Goal: Navigation & Orientation: Find specific page/section

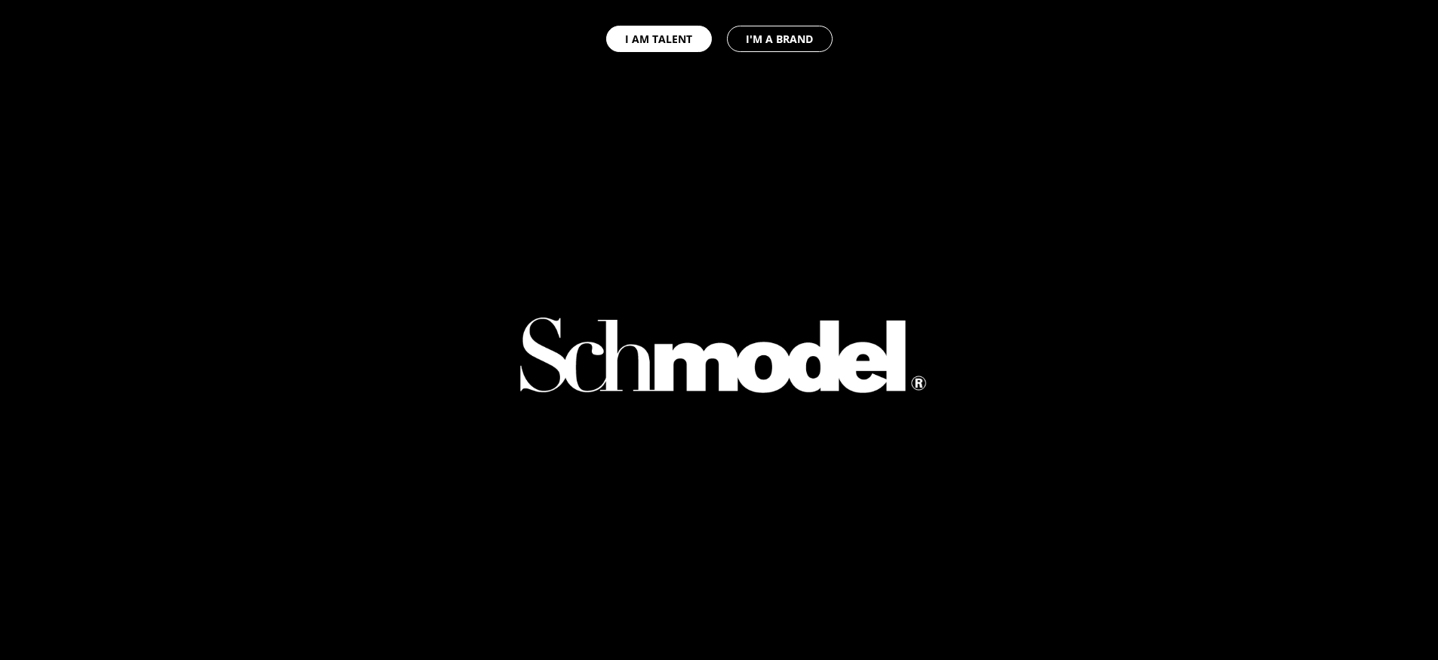
select select "GB"
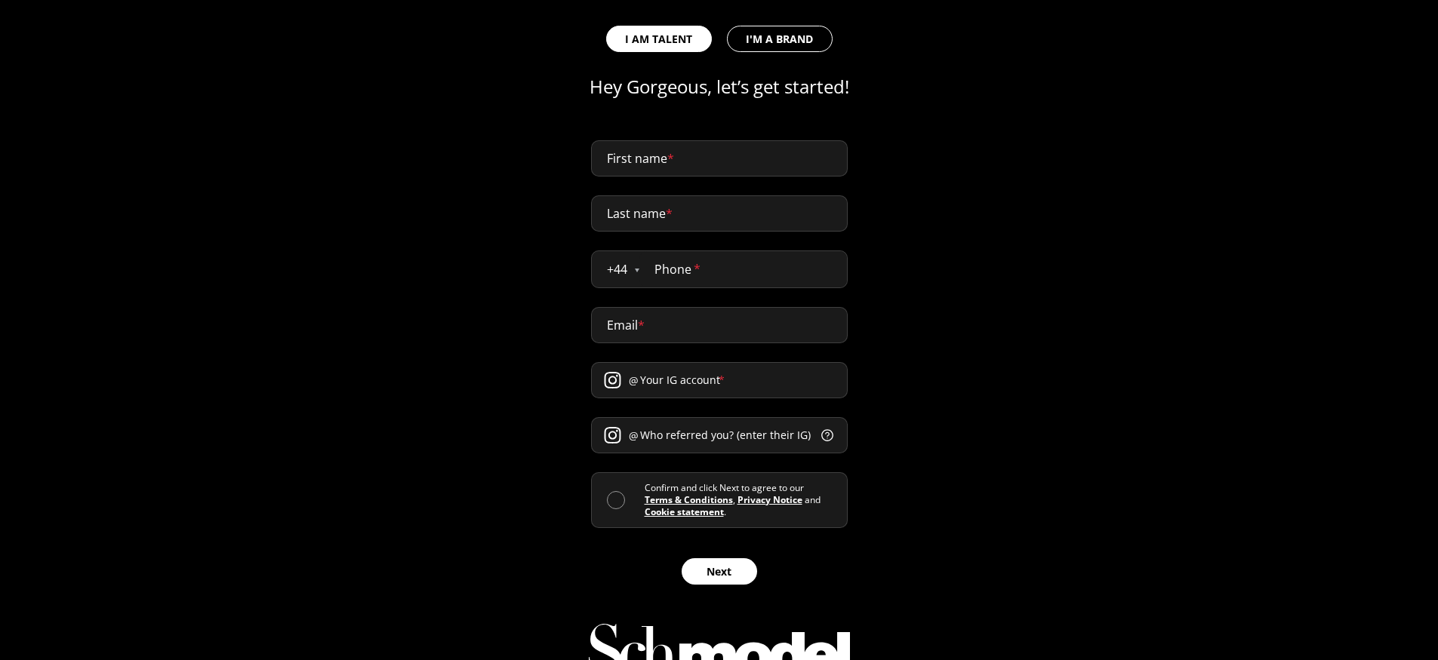
scroll to position [727, 0]
